Goal: Answer question/provide support: Leave review/rating

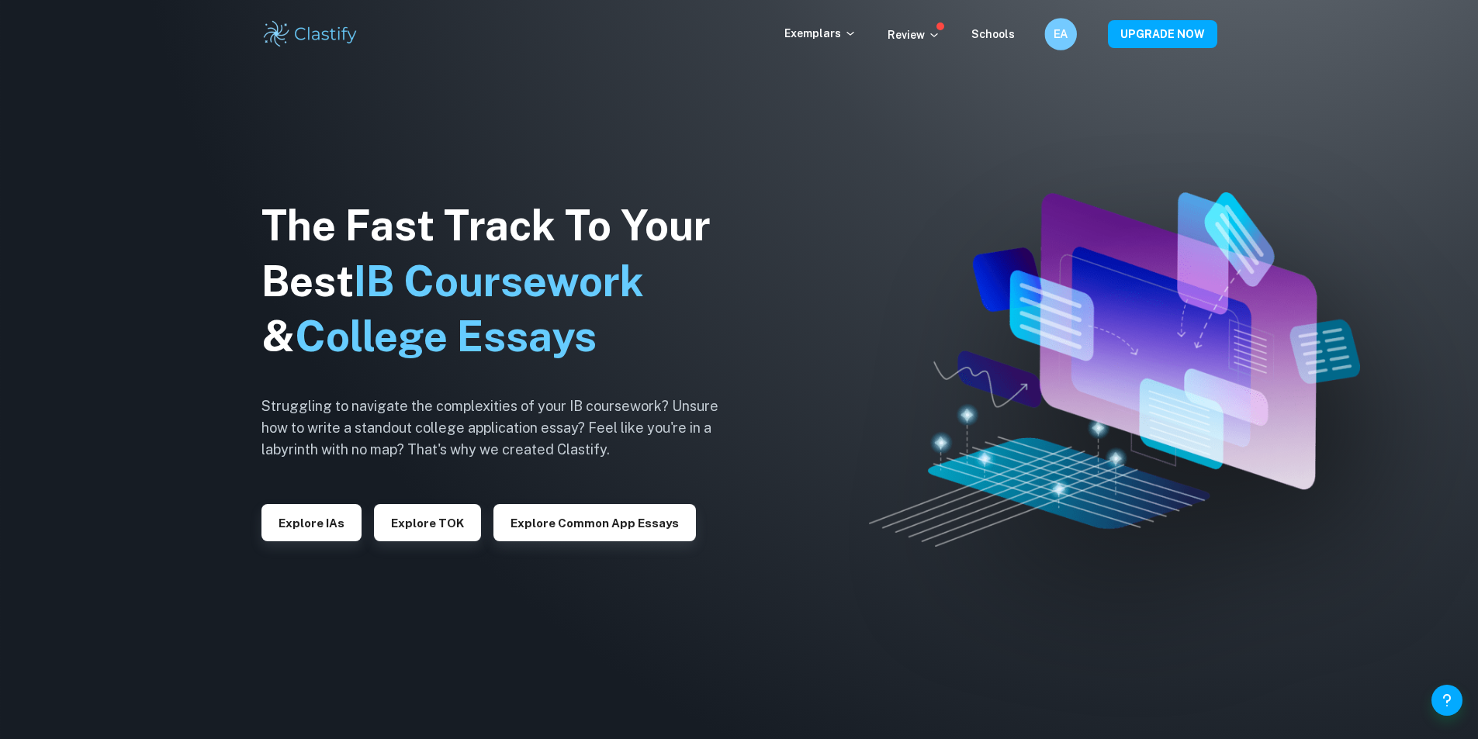
click at [1063, 32] on h6 "EA" at bounding box center [1060, 35] width 19 height 18
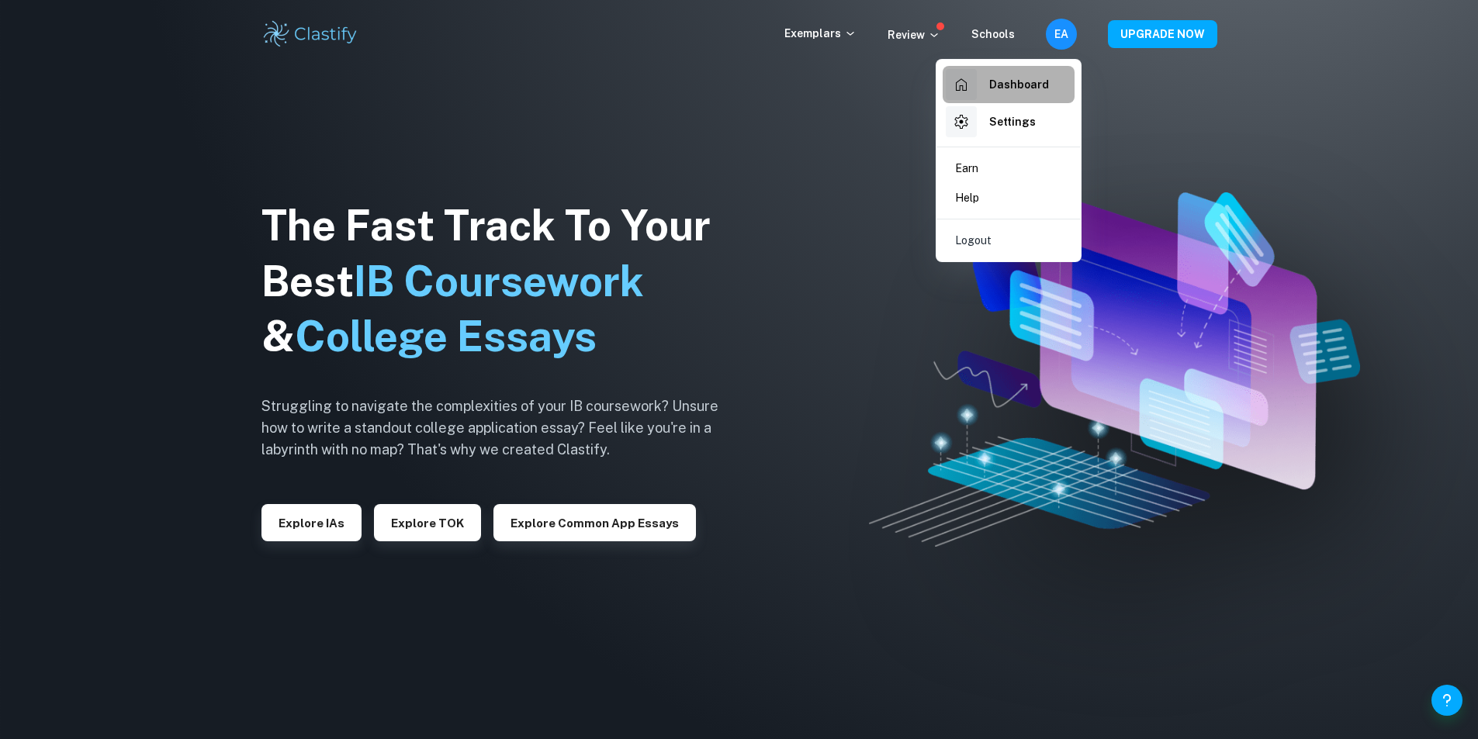
click at [1005, 89] on h6 "Dashboard" at bounding box center [1019, 84] width 60 height 17
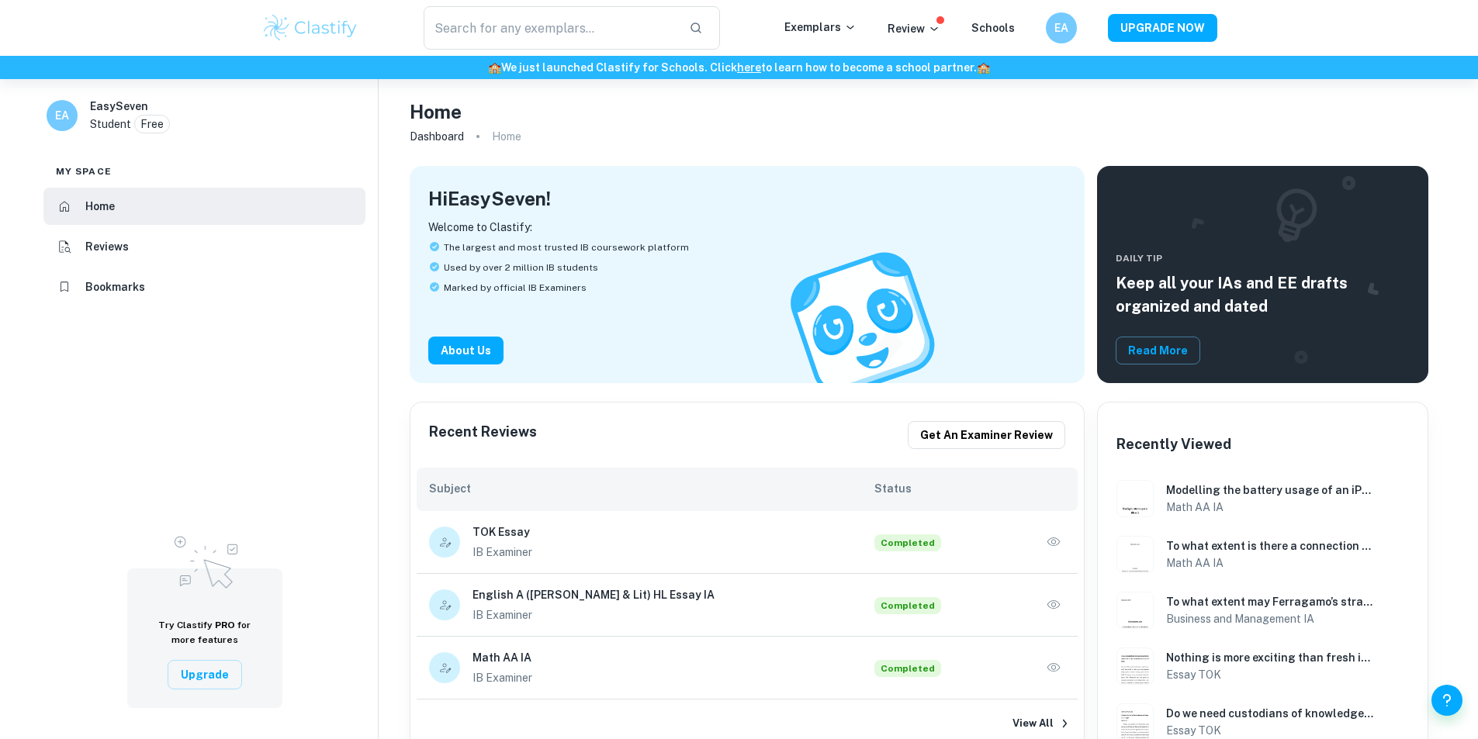
click at [1063, 544] on button "button" at bounding box center [1053, 542] width 23 height 23
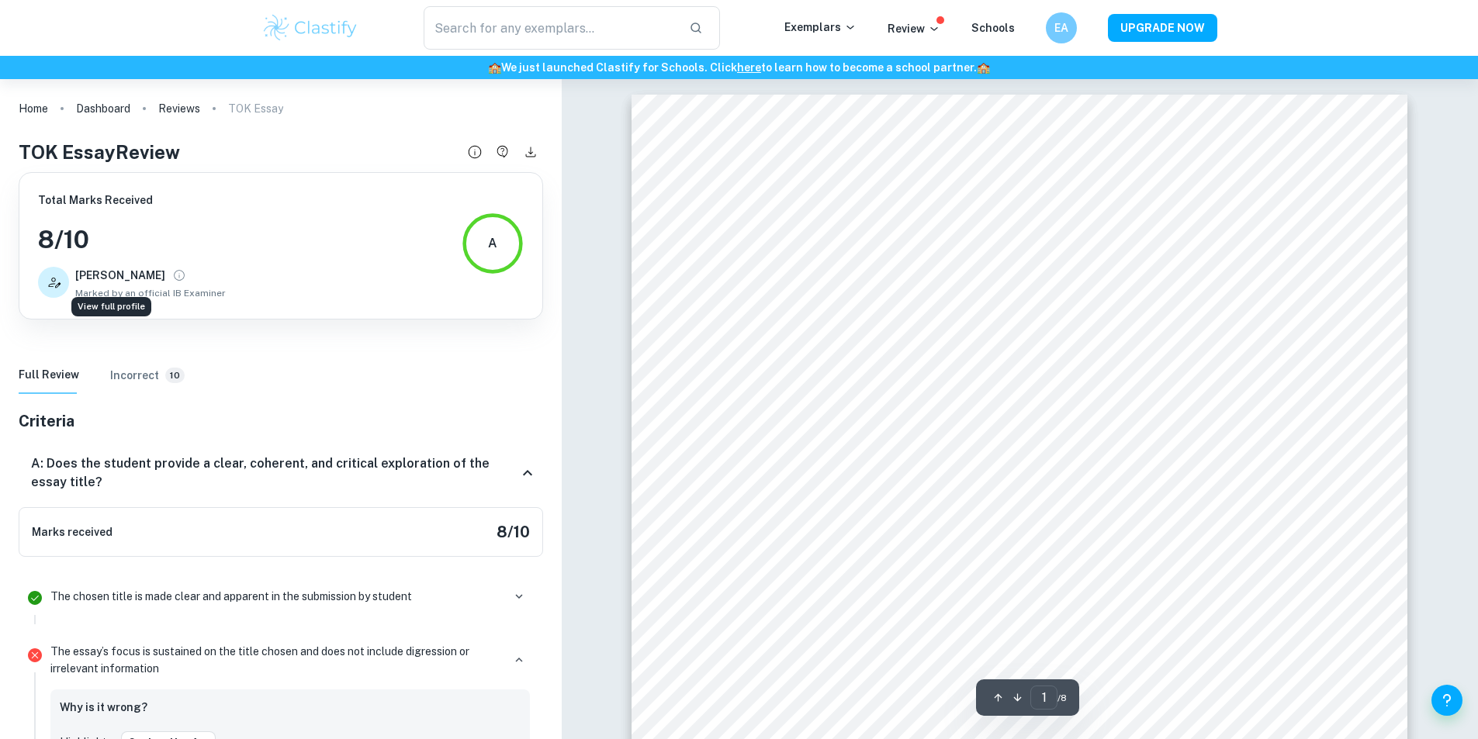
click at [172, 275] on icon "View full profile" at bounding box center [179, 275] width 14 height 14
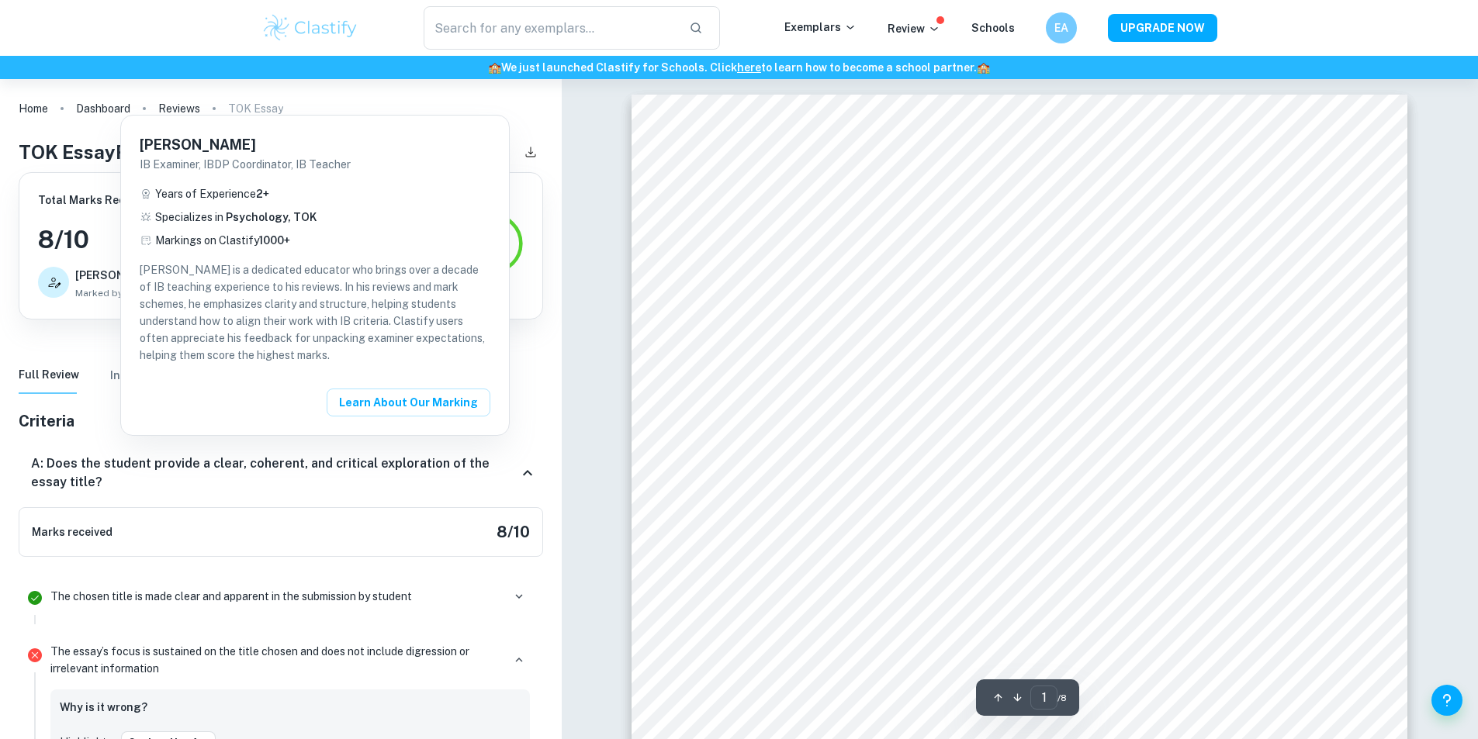
click at [112, 275] on div at bounding box center [739, 369] width 1478 height 739
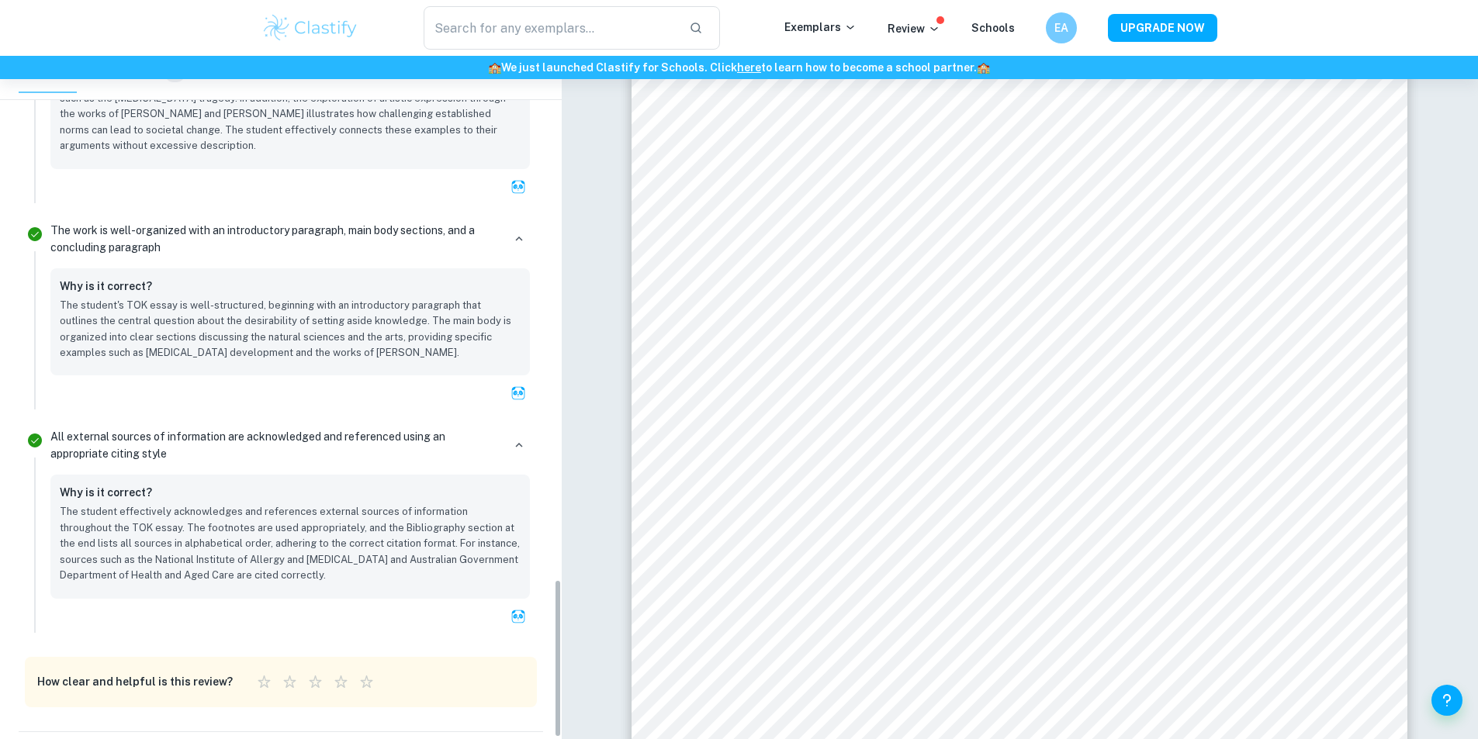
scroll to position [2262, 0]
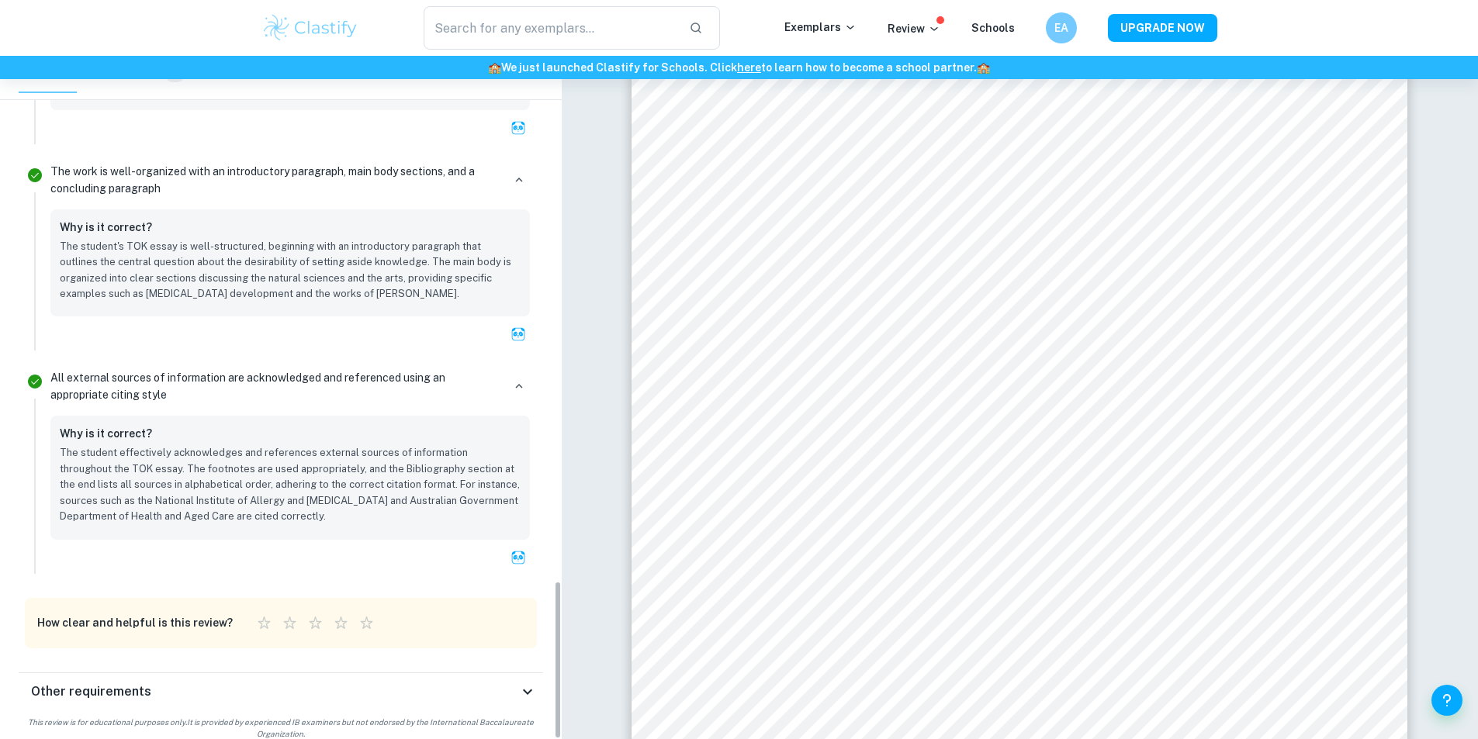
click at [526, 683] on icon at bounding box center [527, 692] width 19 height 19
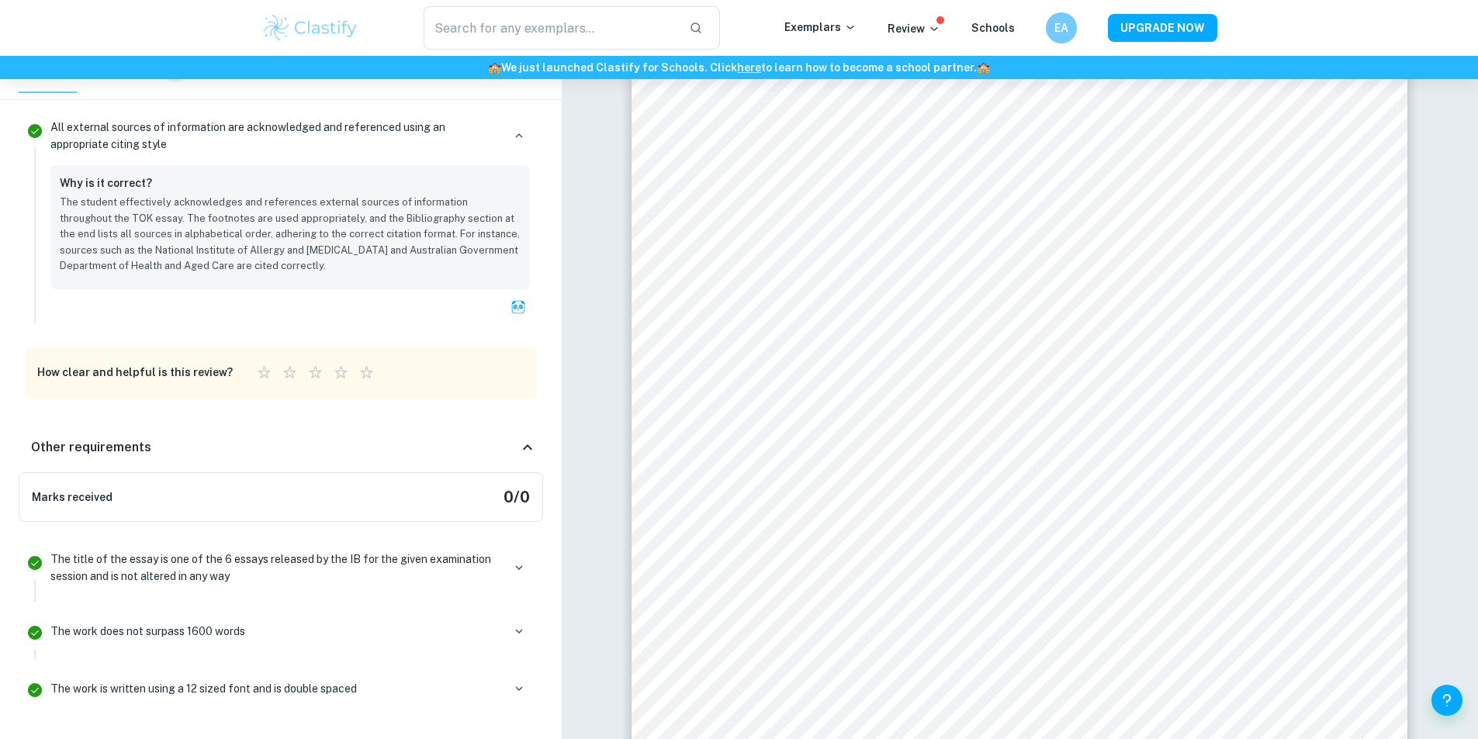
scroll to position [2612, 0]
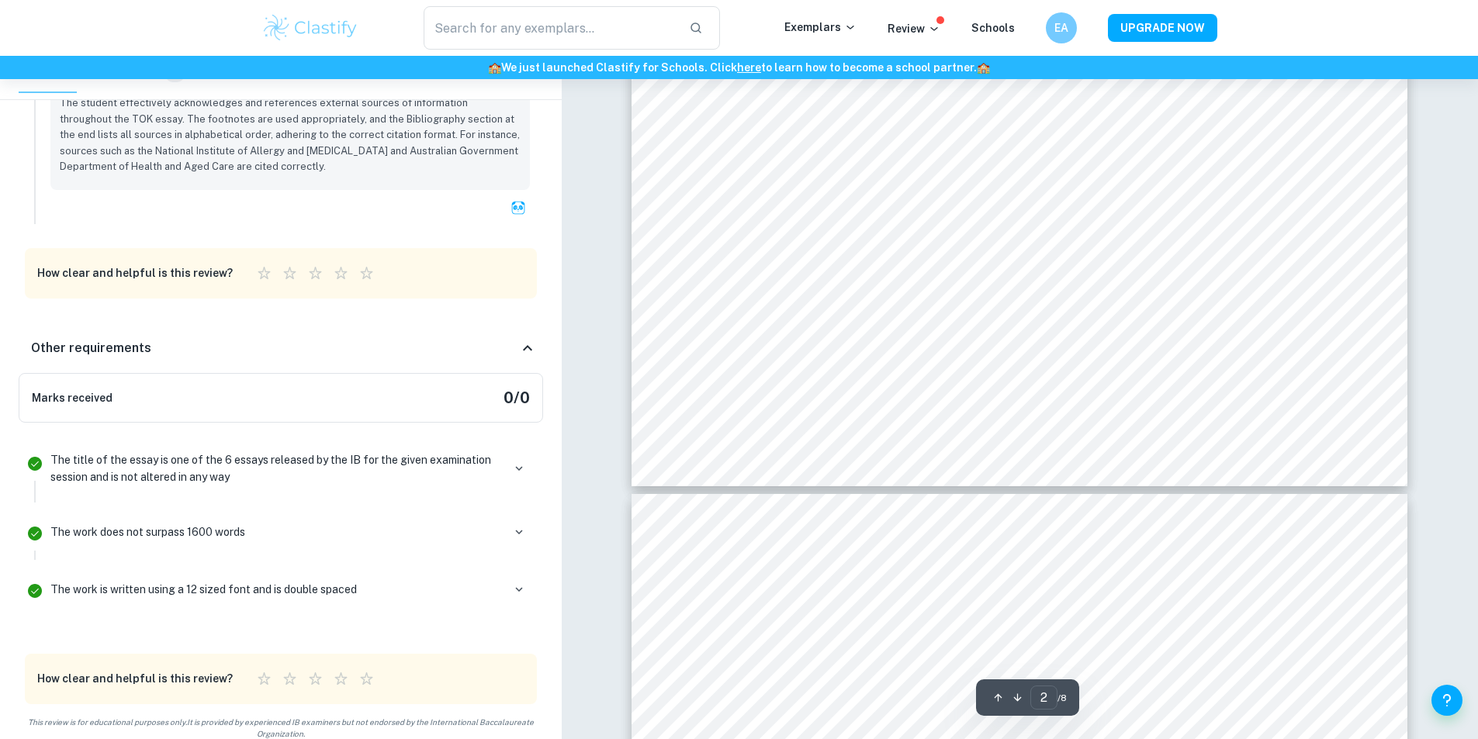
type input "1"
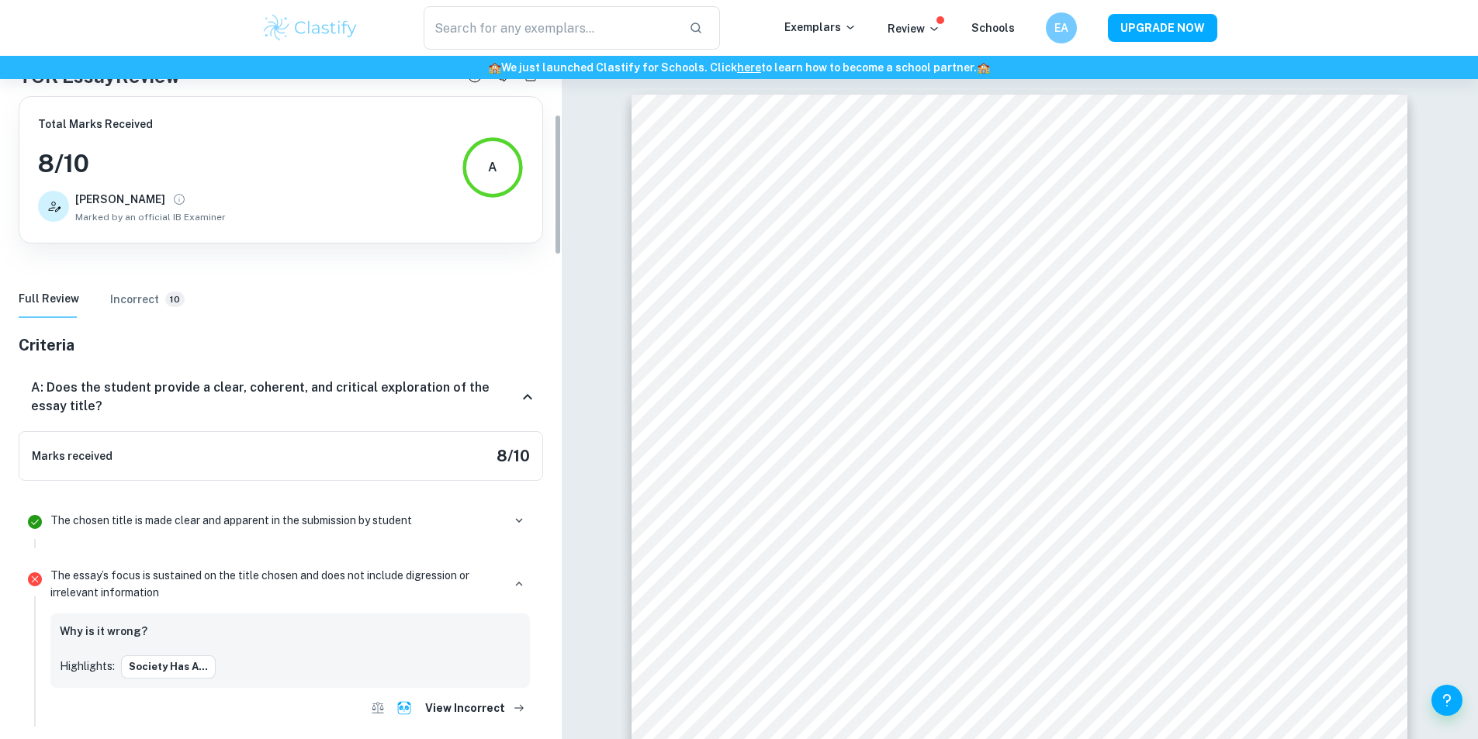
scroll to position [0, 0]
